Goal: Navigation & Orientation: Find specific page/section

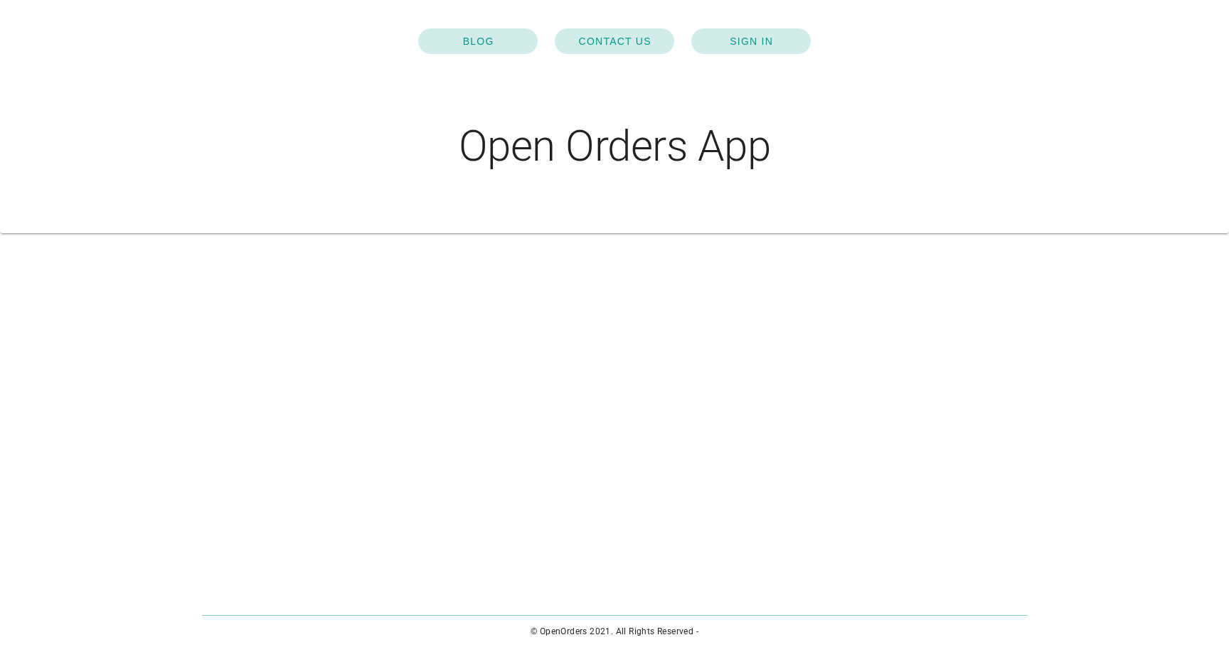
click at [789, 19] on div "BLOG CONTACT US SIGN IN" at bounding box center [614, 41] width 1229 height 60
click at [765, 49] on link "SIGN IN" at bounding box center [750, 41] width 119 height 26
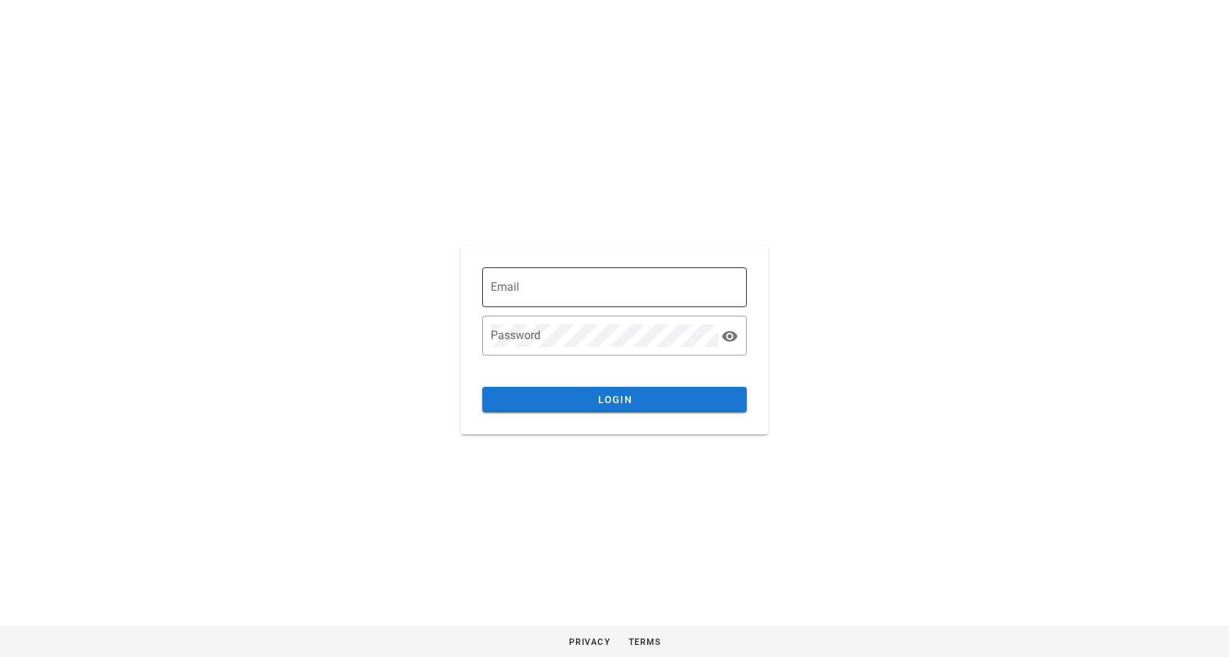
click at [591, 292] on input "Email" at bounding box center [614, 287] width 247 height 23
paste input "[PERSON_NAME][EMAIL_ADDRESS][DOMAIN_NAME]"
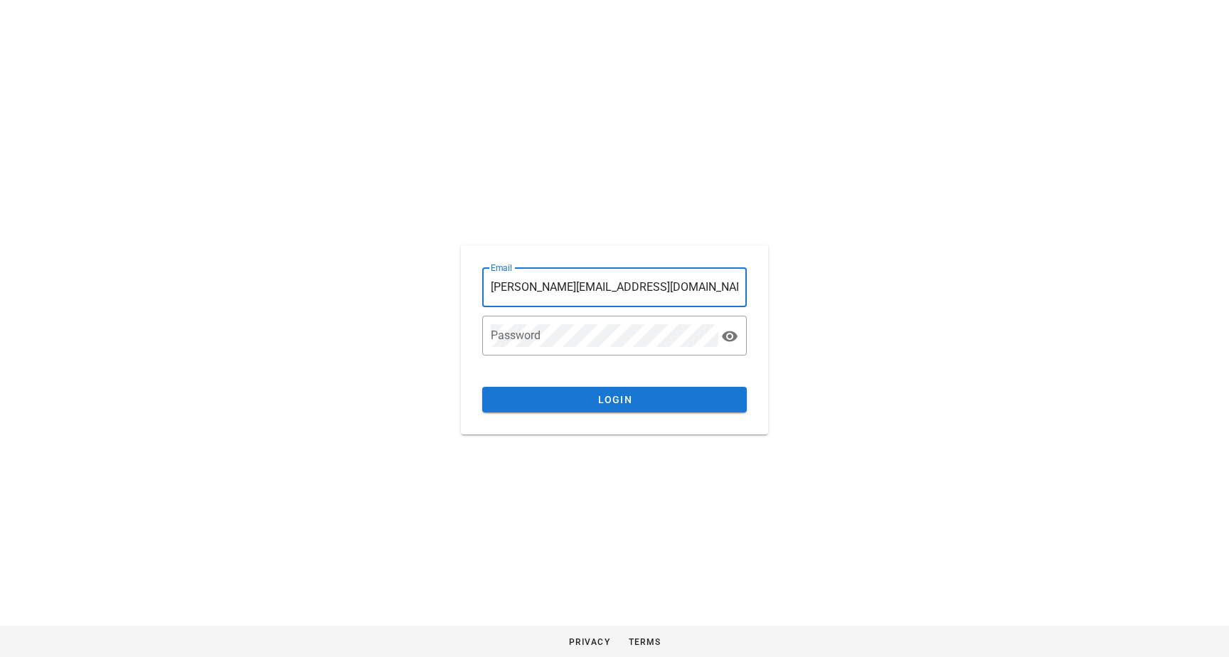
type input "[PERSON_NAME][EMAIL_ADDRESS][DOMAIN_NAME]"
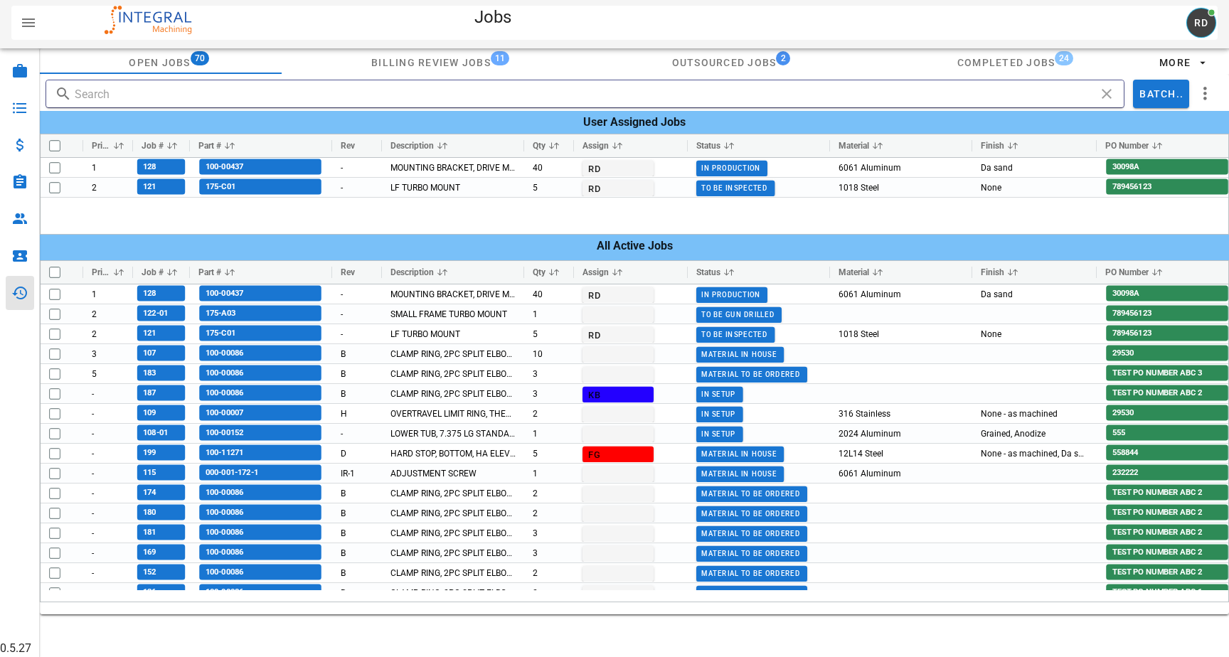
click at [27, 297] on icon at bounding box center [19, 292] width 17 height 17
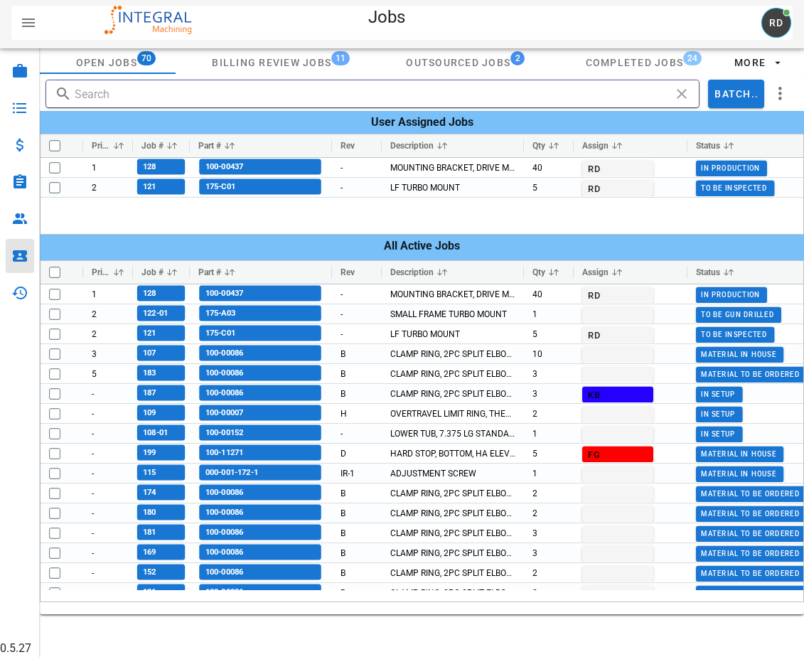
click at [16, 262] on icon at bounding box center [19, 255] width 17 height 17
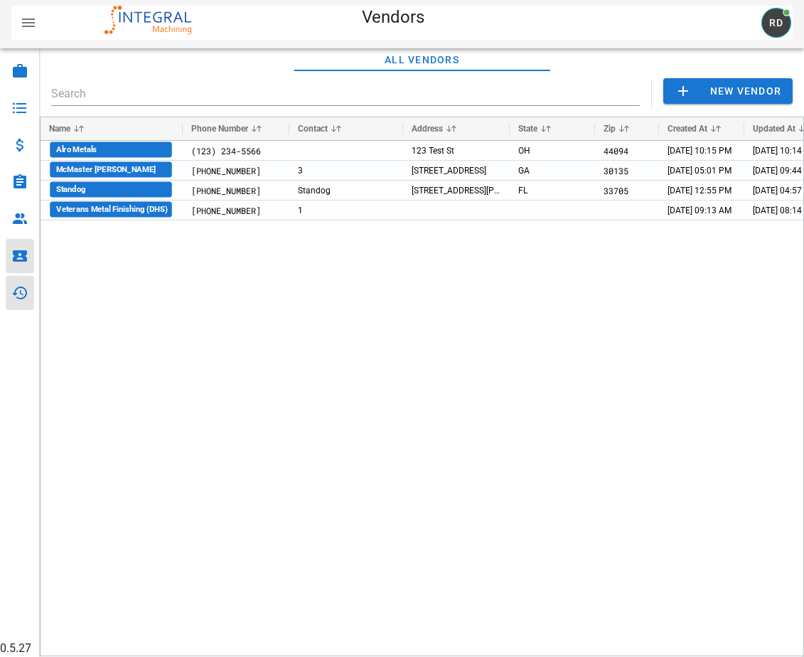
click at [28, 297] on icon at bounding box center [19, 292] width 17 height 17
click at [30, 299] on link "Audit Logs" at bounding box center [20, 293] width 28 height 34
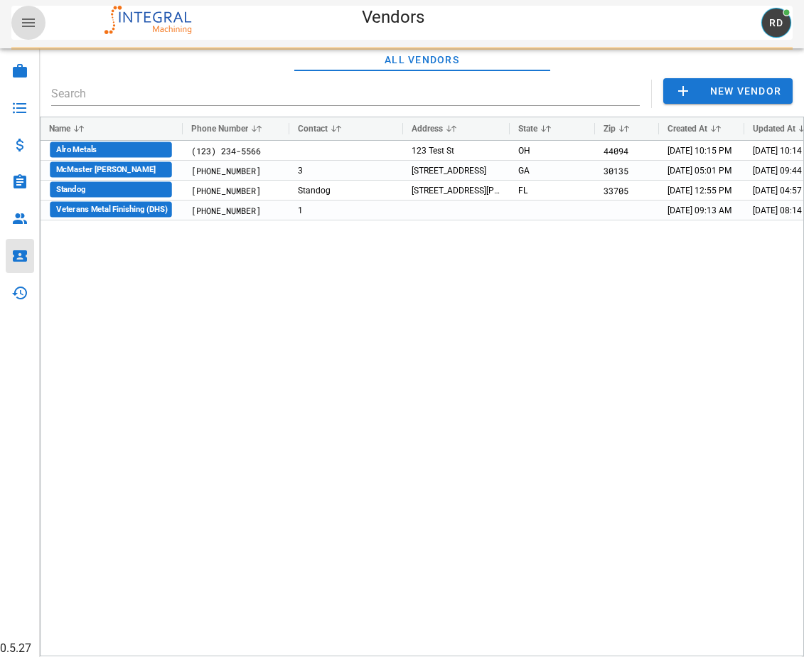
click at [28, 25] on icon "button" at bounding box center [28, 22] width 17 height 17
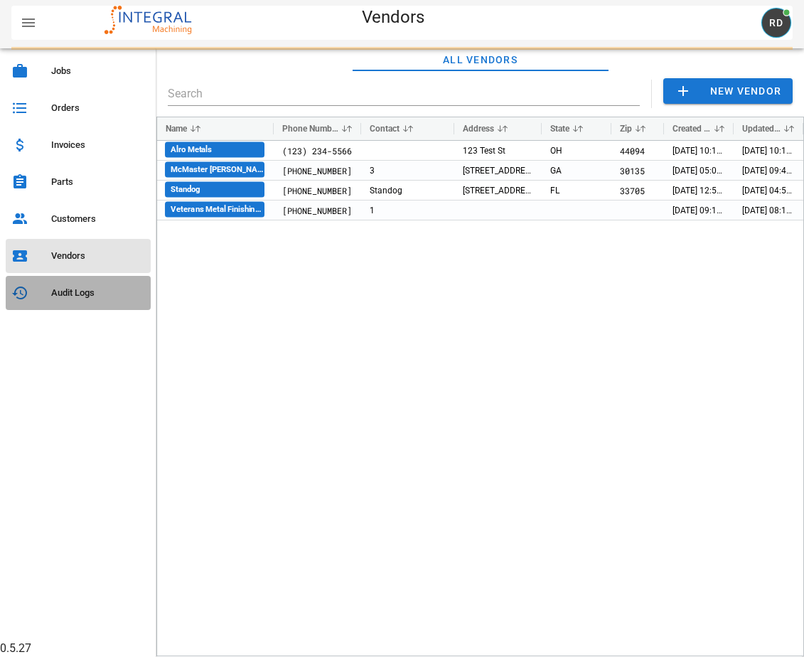
click at [65, 297] on div "Audit Logs" at bounding box center [98, 292] width 94 height 11
click at [95, 282] on div "Audit Logs" at bounding box center [98, 293] width 94 height 23
click at [94, 284] on div "Audit Logs" at bounding box center [98, 293] width 94 height 23
